Goal: Task Accomplishment & Management: Use online tool/utility

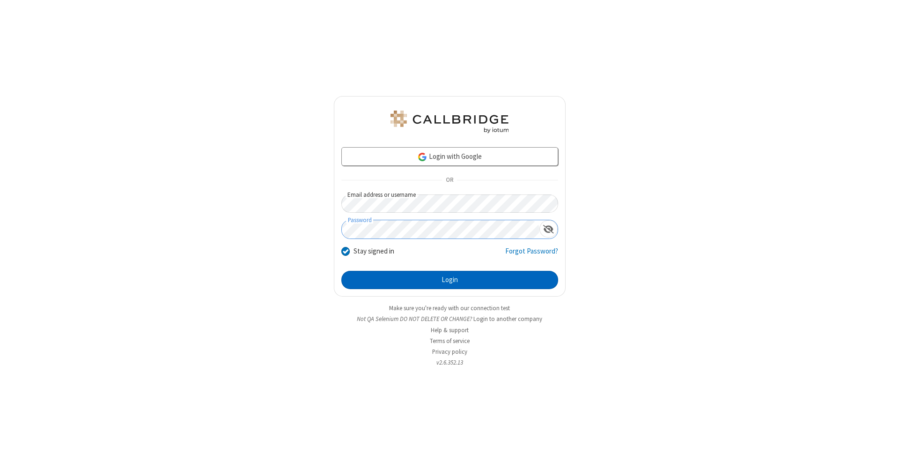
click at [450, 280] on button "Login" at bounding box center [449, 280] width 217 height 19
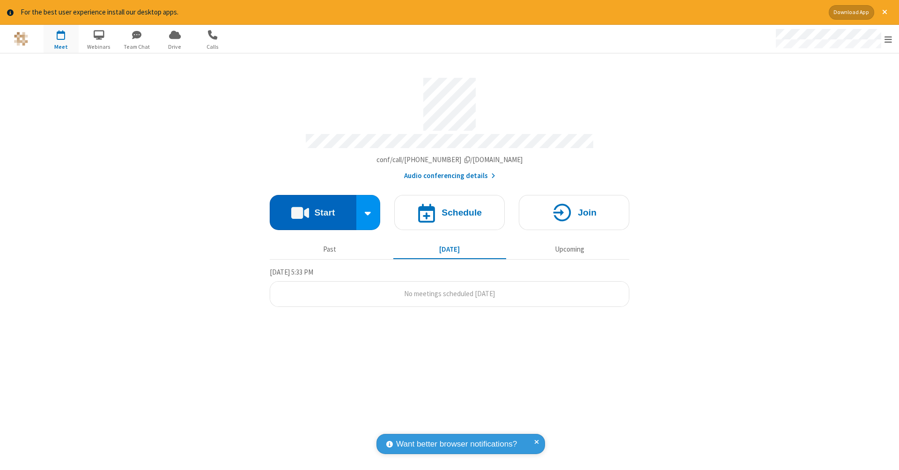
click at [313, 207] on button "Start" at bounding box center [313, 212] width 87 height 35
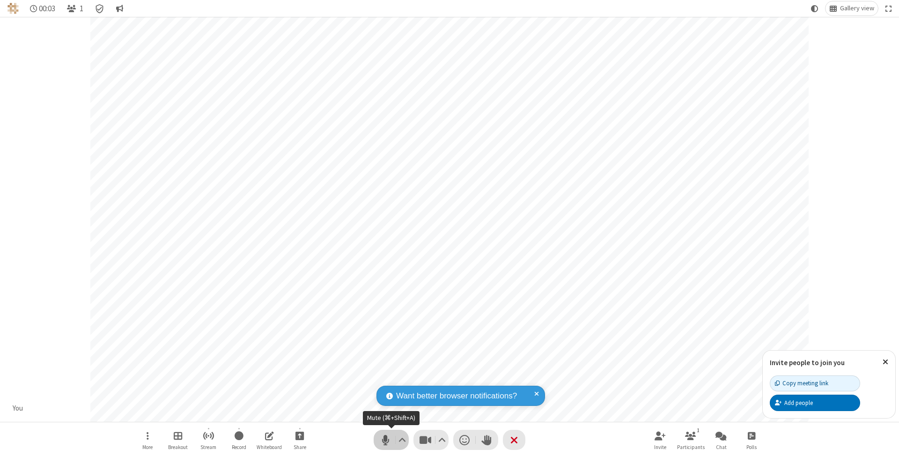
click at [385, 439] on span "Mute (⌘+Shift+A)" at bounding box center [385, 440] width 14 height 14
click at [385, 439] on span "Unmute (⌘+Shift+A)" at bounding box center [385, 440] width 14 height 14
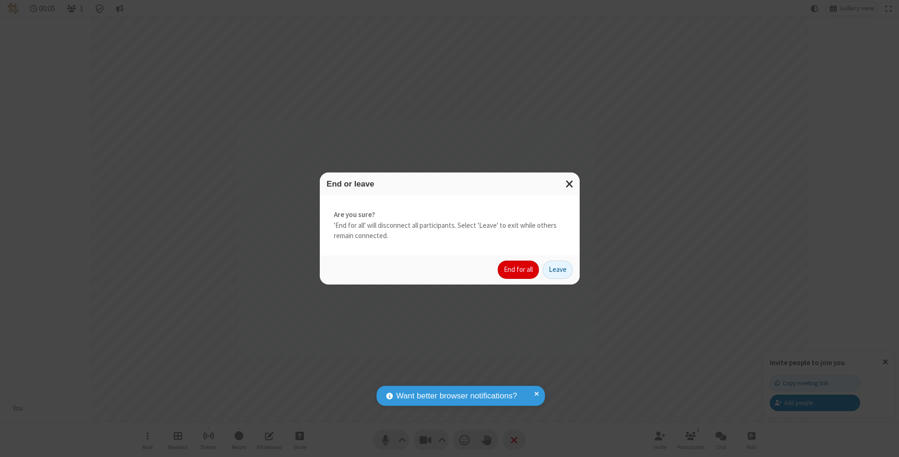
click at [519, 269] on button "End for all" at bounding box center [518, 269] width 41 height 19
